Goal: Find contact information: Find contact information

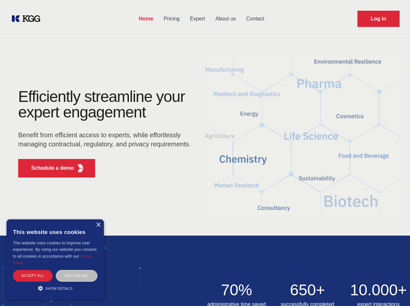
click at [205, 153] on div "Efficiently streamline your expert engagement Benefit from efficient access to …" at bounding box center [106, 136] width 197 height 94
click at [49, 168] on p "Schedule a demo" at bounding box center [52, 168] width 43 height 8
click at [98, 225] on div "× This website uses cookies This website uses cookies to improve user experienc…" at bounding box center [54, 259] width 97 height 80
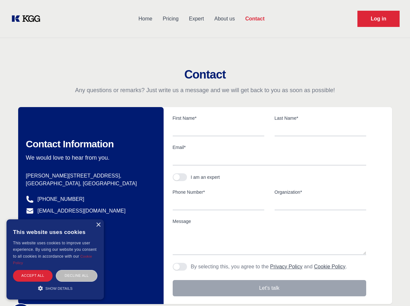
click at [33, 275] on div "Accept all" at bounding box center [33, 275] width 40 height 11
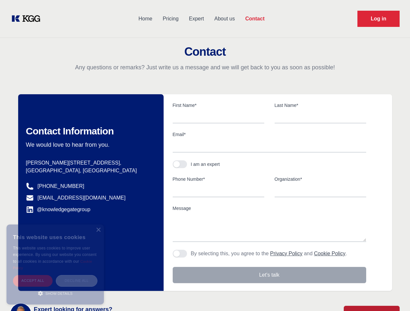
click at [77, 275] on div "Decline all" at bounding box center [77, 280] width 42 height 11
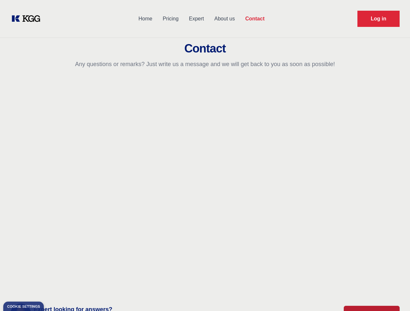
click at [55, 288] on main "Contact Any questions or remarks? Just write us a message and we will get back …" at bounding box center [205, 169] width 410 height 338
